Goal: Task Accomplishment & Management: Manage account settings

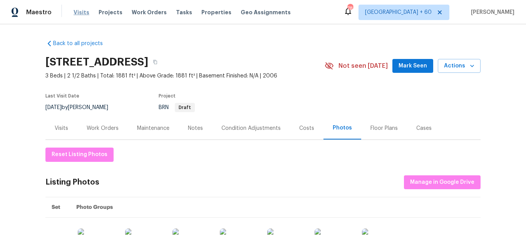
click at [78, 12] on span "Visits" at bounding box center [82, 12] width 16 height 8
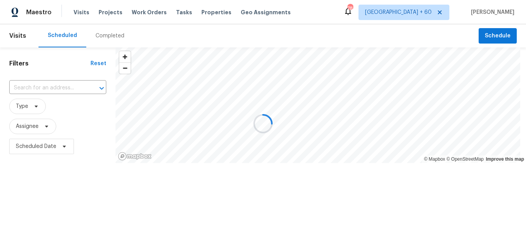
click at [98, 36] on div at bounding box center [263, 123] width 526 height 247
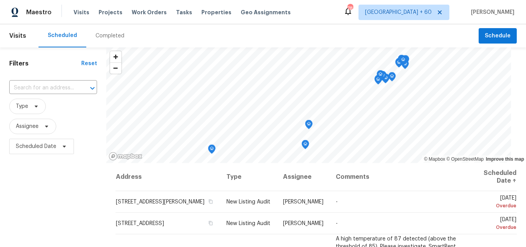
click at [102, 35] on div "Completed" at bounding box center [110, 36] width 29 height 8
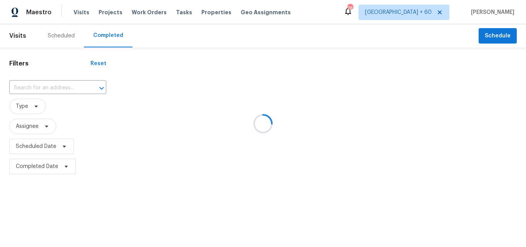
click at [40, 89] on div at bounding box center [263, 123] width 526 height 247
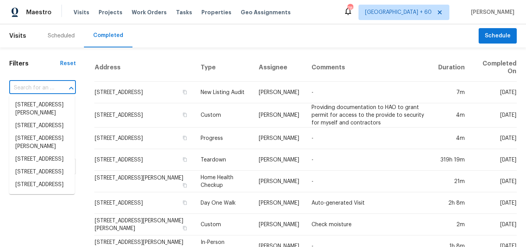
click at [31, 87] on input "text" at bounding box center [31, 88] width 45 height 12
paste input "4318 James Bowie, San Antonio, TX 78253"
type input "4318 James Bowie, San Antonio, TX 78253"
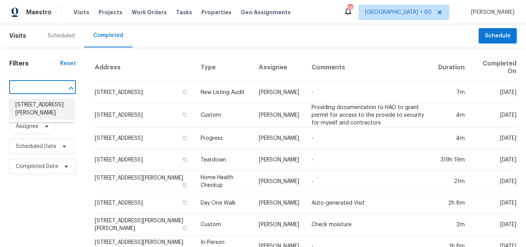
click at [47, 111] on li "4318 James Bowie, San Antonio, TX 78253" at bounding box center [41, 109] width 65 height 21
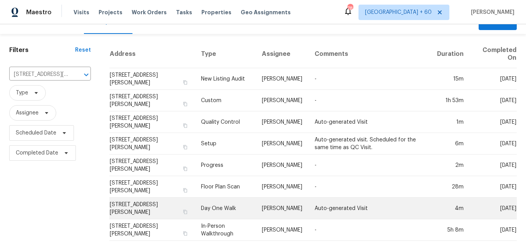
scroll to position [19, 0]
click at [231, 203] on td "Day One Walk" at bounding box center [225, 209] width 61 height 22
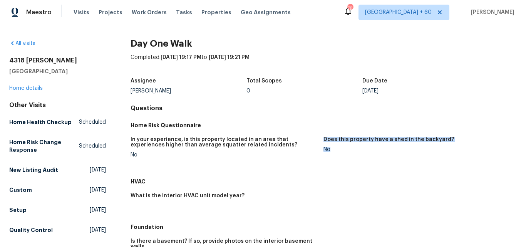
drag, startPoint x: 319, startPoint y: 152, endPoint x: 369, endPoint y: 152, distance: 49.7
click at [369, 152] on div "In your experience, is this property located in an area that experiences higher…" at bounding box center [324, 153] width 386 height 42
click at [395, 165] on figure "Does this property have a shed in the backyard? No" at bounding box center [420, 153] width 193 height 33
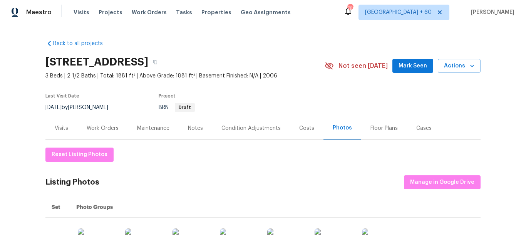
click at [56, 128] on div "Visits" at bounding box center [61, 128] width 13 height 8
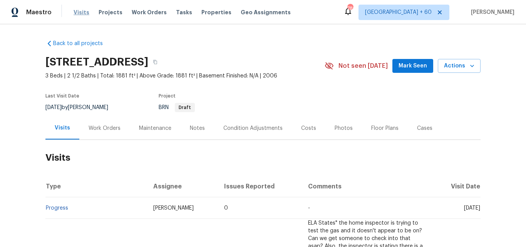
click at [76, 15] on span "Visits" at bounding box center [82, 12] width 16 height 8
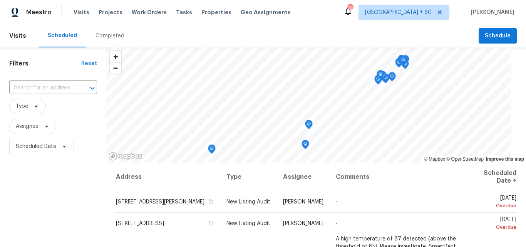
click at [117, 35] on div "Completed" at bounding box center [110, 36] width 29 height 8
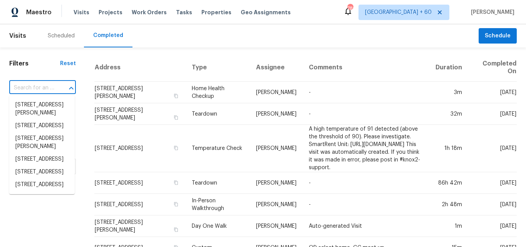
click at [34, 90] on input "text" at bounding box center [31, 88] width 45 height 12
paste input "[STREET_ADDRESS]"
type input "[STREET_ADDRESS]"
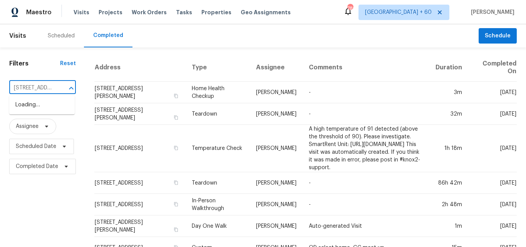
scroll to position [0, 56]
click at [51, 111] on li "[STREET_ADDRESS]" at bounding box center [41, 105] width 65 height 13
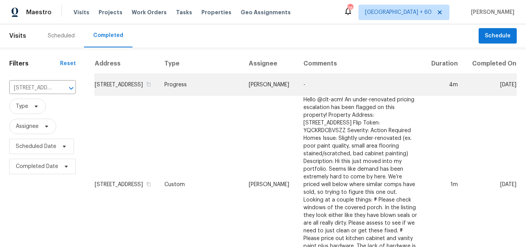
click at [243, 95] on td "[PERSON_NAME]" at bounding box center [270, 85] width 55 height 22
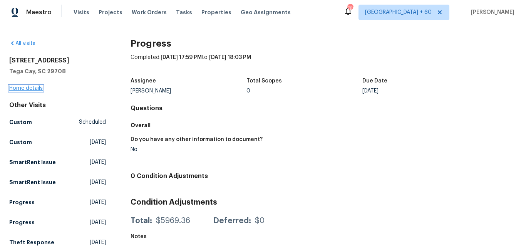
click at [27, 88] on link "Home details" at bounding box center [26, 88] width 34 height 5
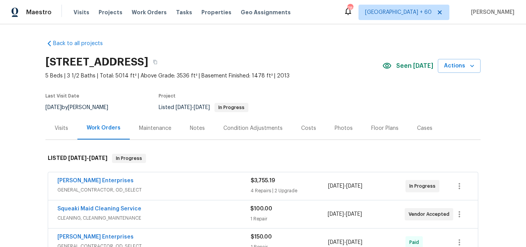
click at [339, 121] on div "Photos" at bounding box center [343, 128] width 37 height 23
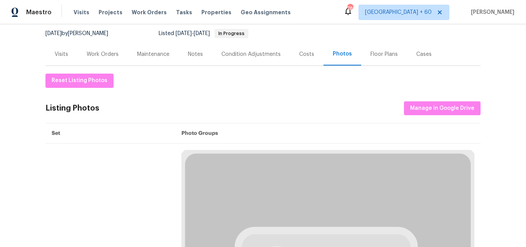
scroll to position [77, 0]
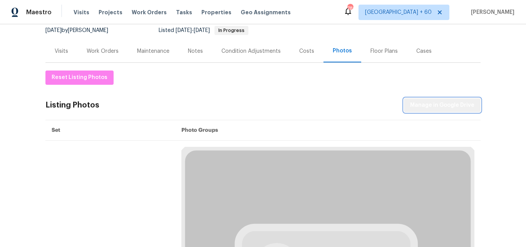
click at [459, 108] on span "Manage in Google Drive" at bounding box center [442, 106] width 64 height 10
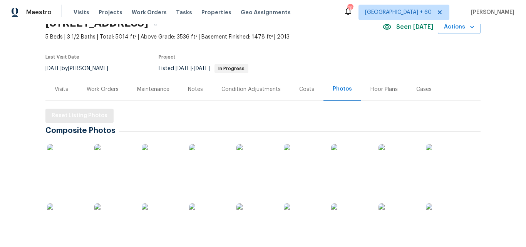
scroll to position [39, 0]
click at [88, 115] on span "Reset Listing Photos" at bounding box center [80, 116] width 56 height 10
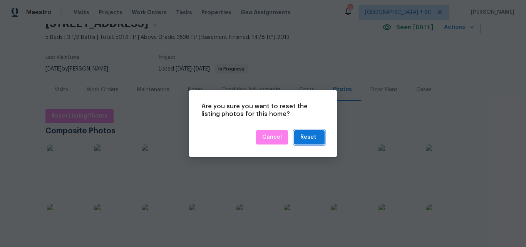
click at [323, 140] on button "Reset" at bounding box center [309, 137] width 30 height 14
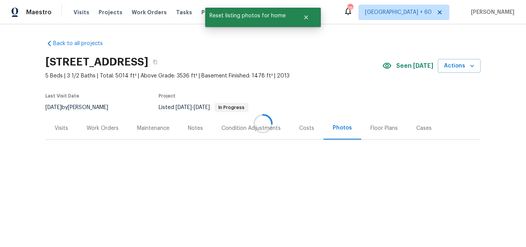
scroll to position [0, 0]
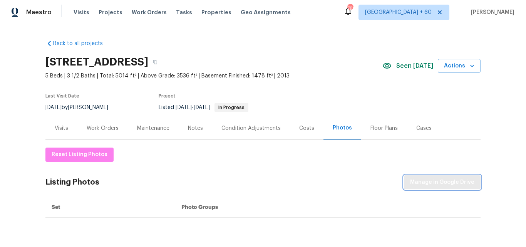
click at [441, 180] on span "Manage in Google Drive" at bounding box center [442, 183] width 64 height 10
